Goal: Transaction & Acquisition: Download file/media

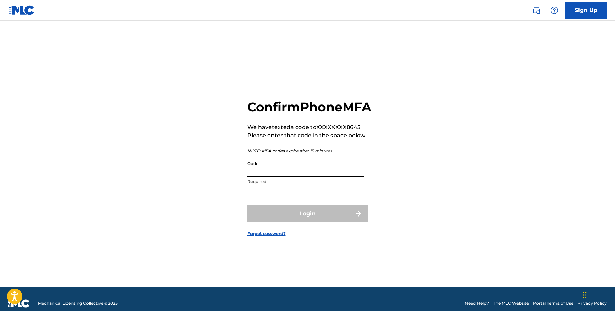
click at [307, 177] on input "Code" at bounding box center [305, 167] width 116 height 20
type input "05873"
drag, startPoint x: 285, startPoint y: 178, endPoint x: 236, endPoint y: 178, distance: 49.2
click at [238, 178] on div "Confirm Phone MFA We have texted a code to XXXXXXXX8645 Please enter that code …" at bounding box center [307, 162] width 482 height 249
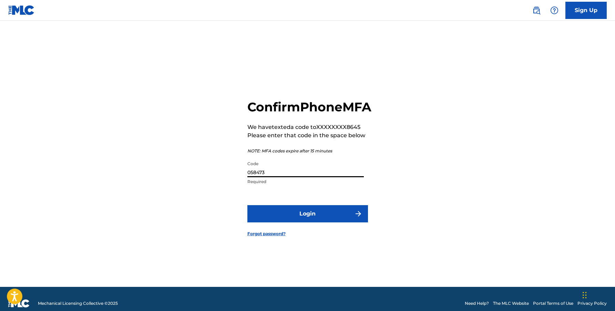
type input "058473"
click at [309, 219] on button "Login" at bounding box center [307, 213] width 121 height 17
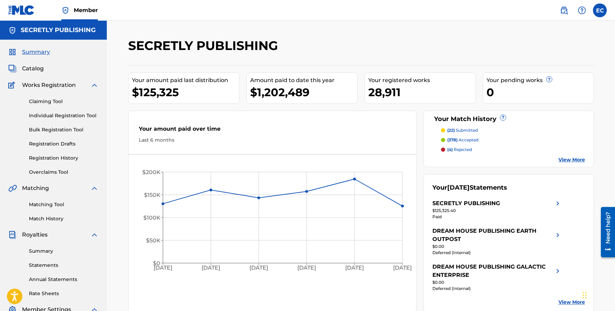
click at [45, 263] on link "Statements" at bounding box center [64, 264] width 70 height 7
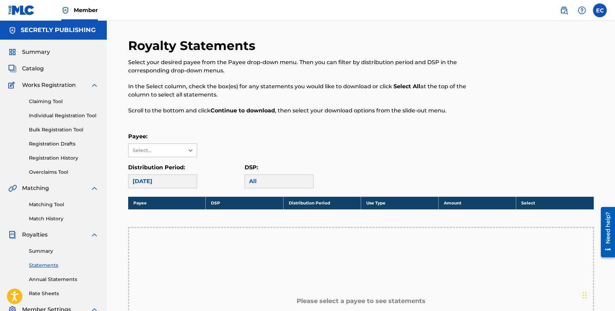
click at [153, 145] on div "Select..." at bounding box center [156, 150] width 56 height 13
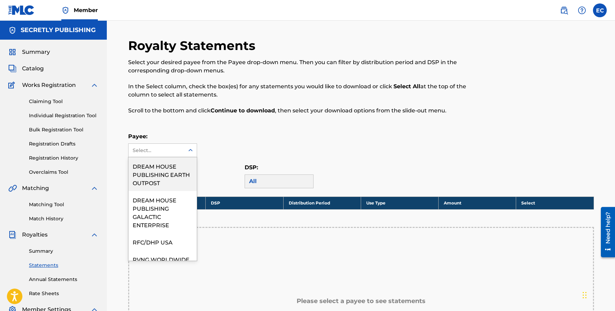
click at [234, 142] on div "Payee: DREAM HOUSE PUBLISHING EARTH OUTPOST, 1 of 8. 8 results available. Use U…" at bounding box center [361, 144] width 466 height 25
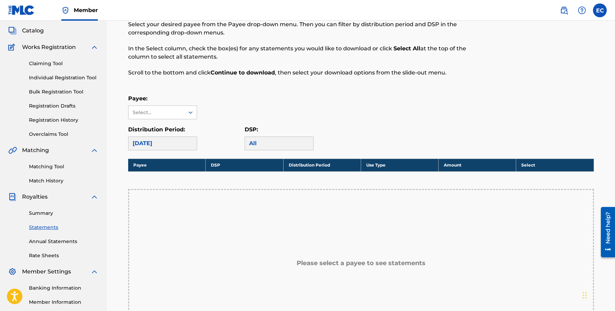
scroll to position [80, 0]
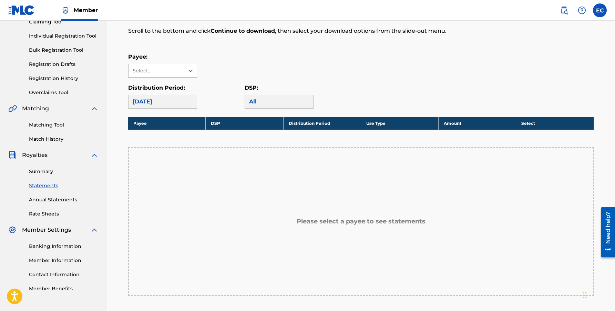
click at [187, 74] on div at bounding box center [190, 70] width 12 height 12
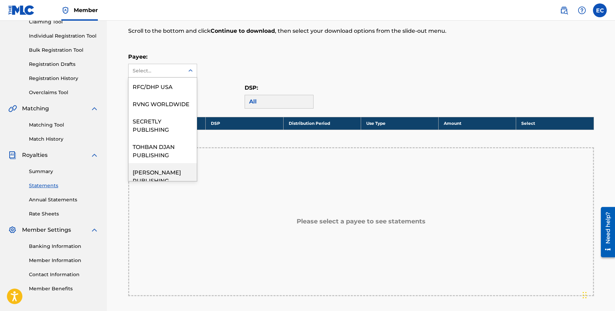
scroll to position [75, 0]
click at [165, 132] on div "SECRETLY PUBLISHING" at bounding box center [162, 125] width 68 height 25
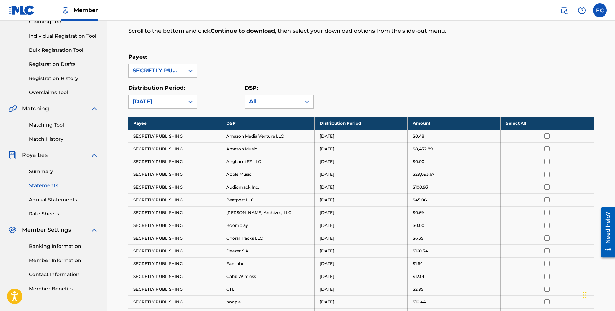
click at [516, 125] on th "Select All" at bounding box center [546, 123] width 93 height 13
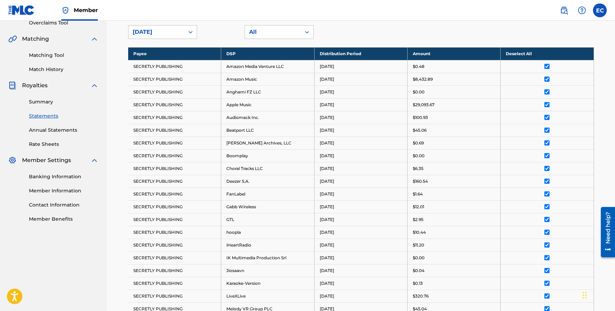
scroll to position [417, 0]
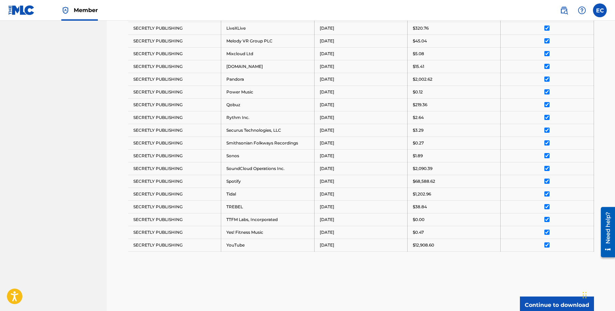
click at [532, 303] on button "Continue to download" at bounding box center [557, 304] width 74 height 17
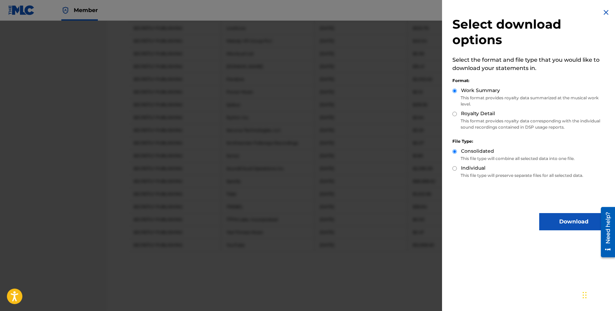
click at [539, 229] on button "Download" at bounding box center [573, 221] width 69 height 17
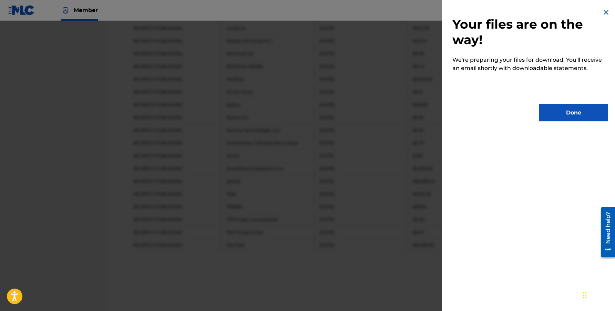
click at [555, 121] on div "Your files are on the way! We're preparing your files for download. You'll rece…" at bounding box center [530, 64] width 176 height 129
click at [554, 114] on button "Done" at bounding box center [573, 112] width 69 height 17
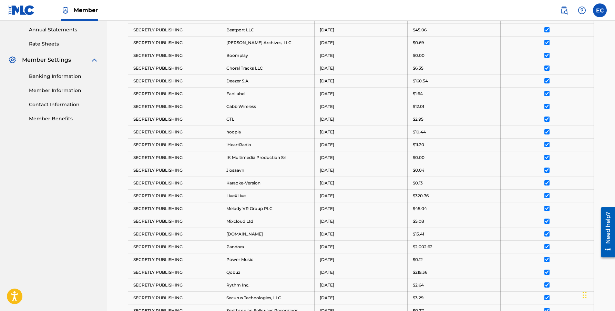
scroll to position [0, 0]
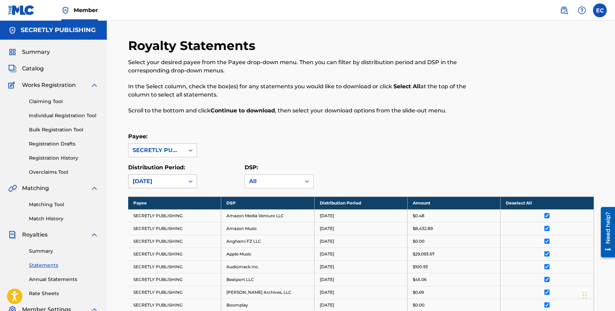
click at [165, 179] on div "[DATE]" at bounding box center [157, 181] width 48 height 8
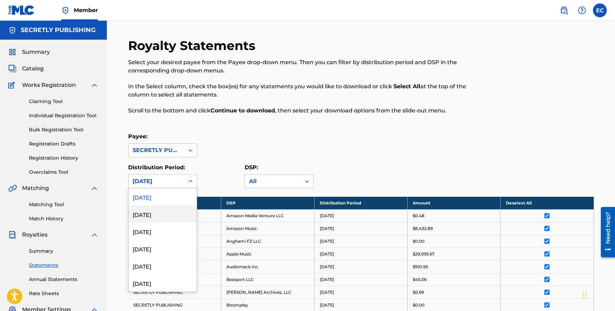
click at [164, 218] on div "[DATE]" at bounding box center [162, 213] width 68 height 17
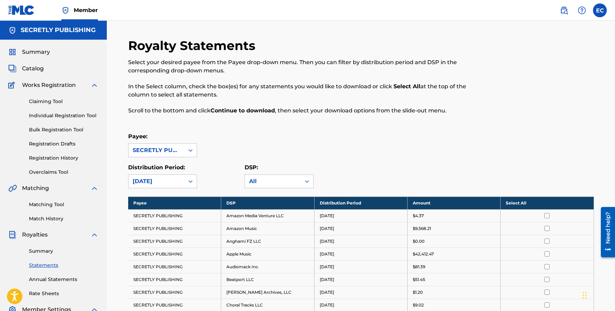
click at [517, 203] on th "Select All" at bounding box center [546, 202] width 93 height 13
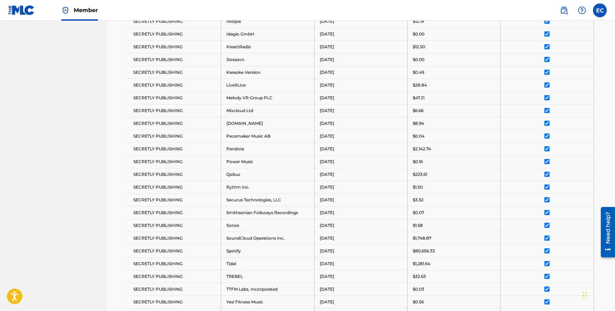
scroll to position [492, 0]
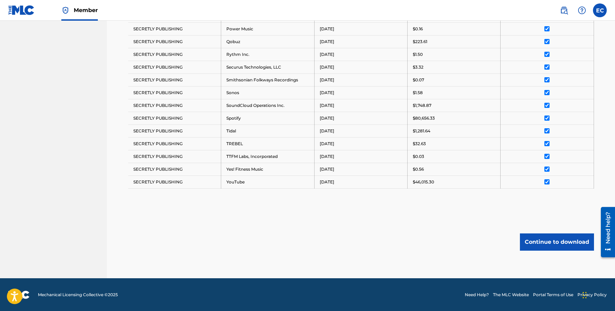
click at [548, 242] on button "Continue to download" at bounding box center [557, 241] width 74 height 17
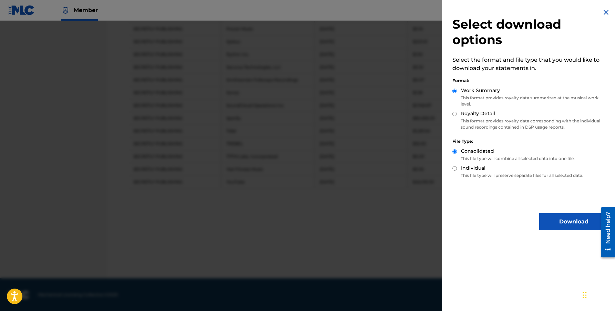
click at [563, 220] on button "Download" at bounding box center [573, 221] width 69 height 17
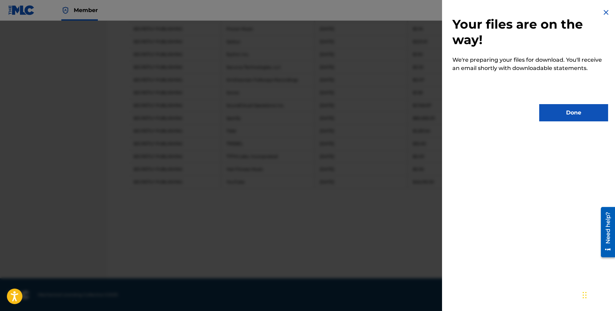
click at [573, 115] on button "Done" at bounding box center [573, 112] width 69 height 17
